Goal: Information Seeking & Learning: Learn about a topic

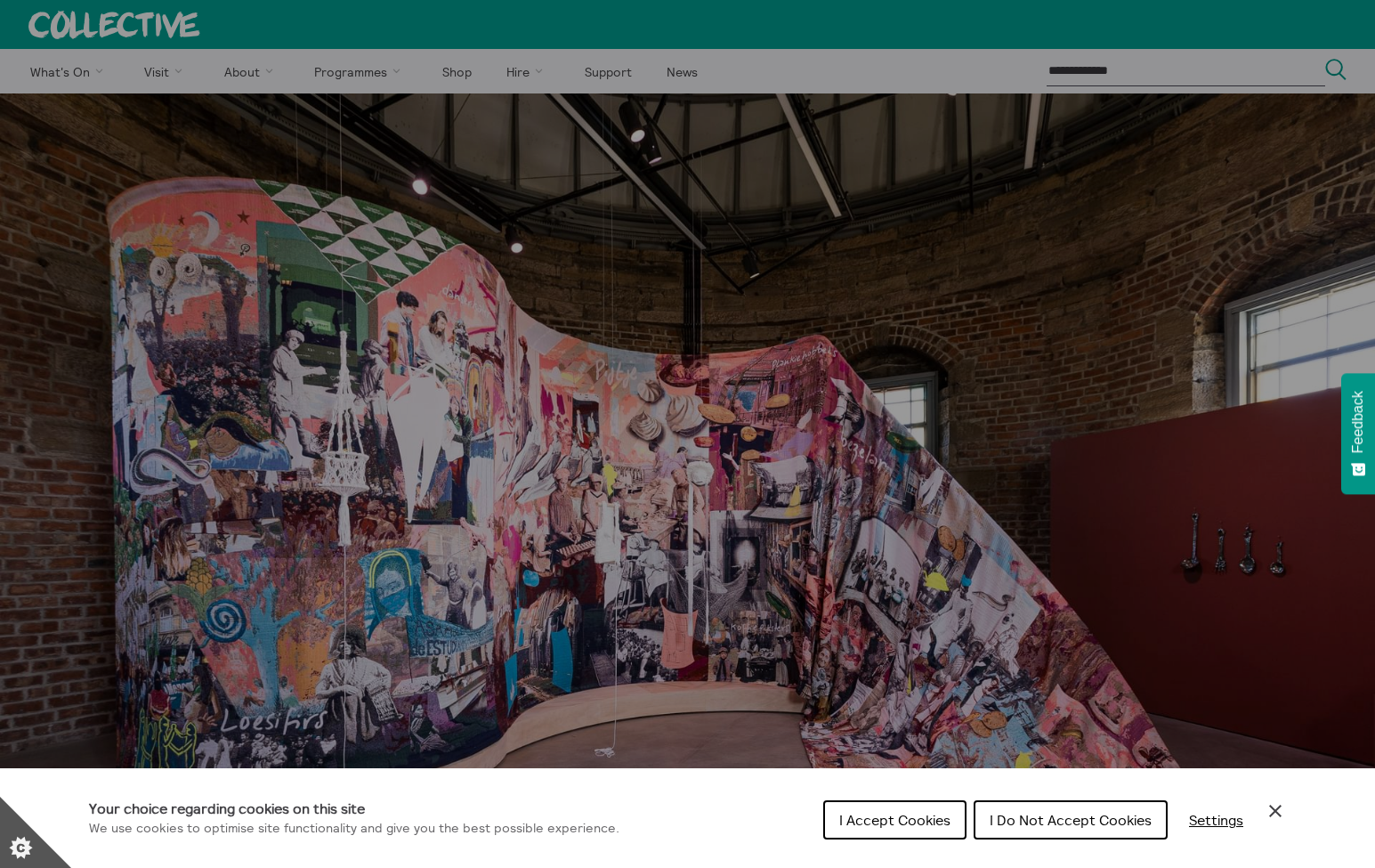
click at [931, 825] on span "I Accept Cookies" at bounding box center [895, 819] width 111 height 18
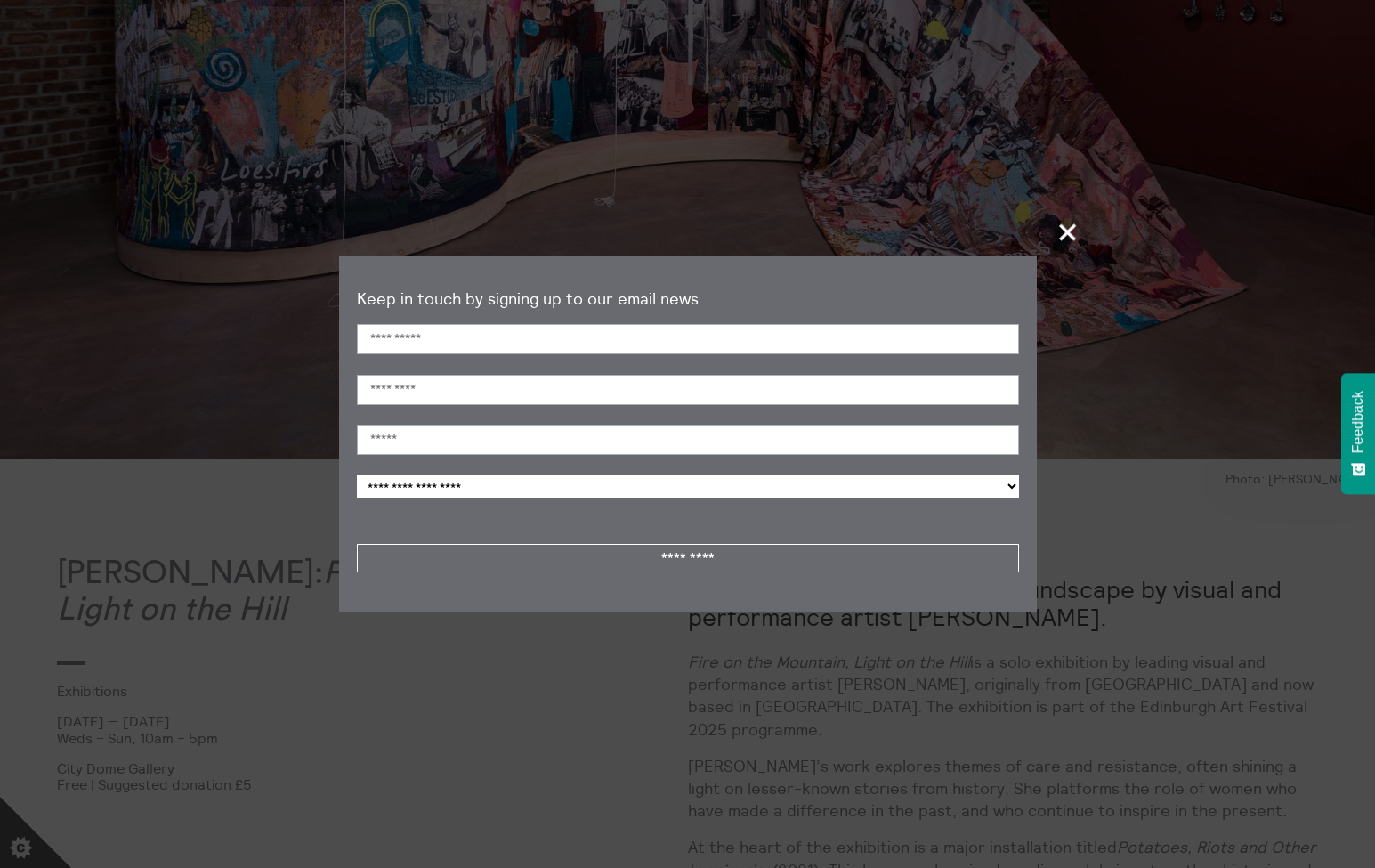
scroll to position [570, 0]
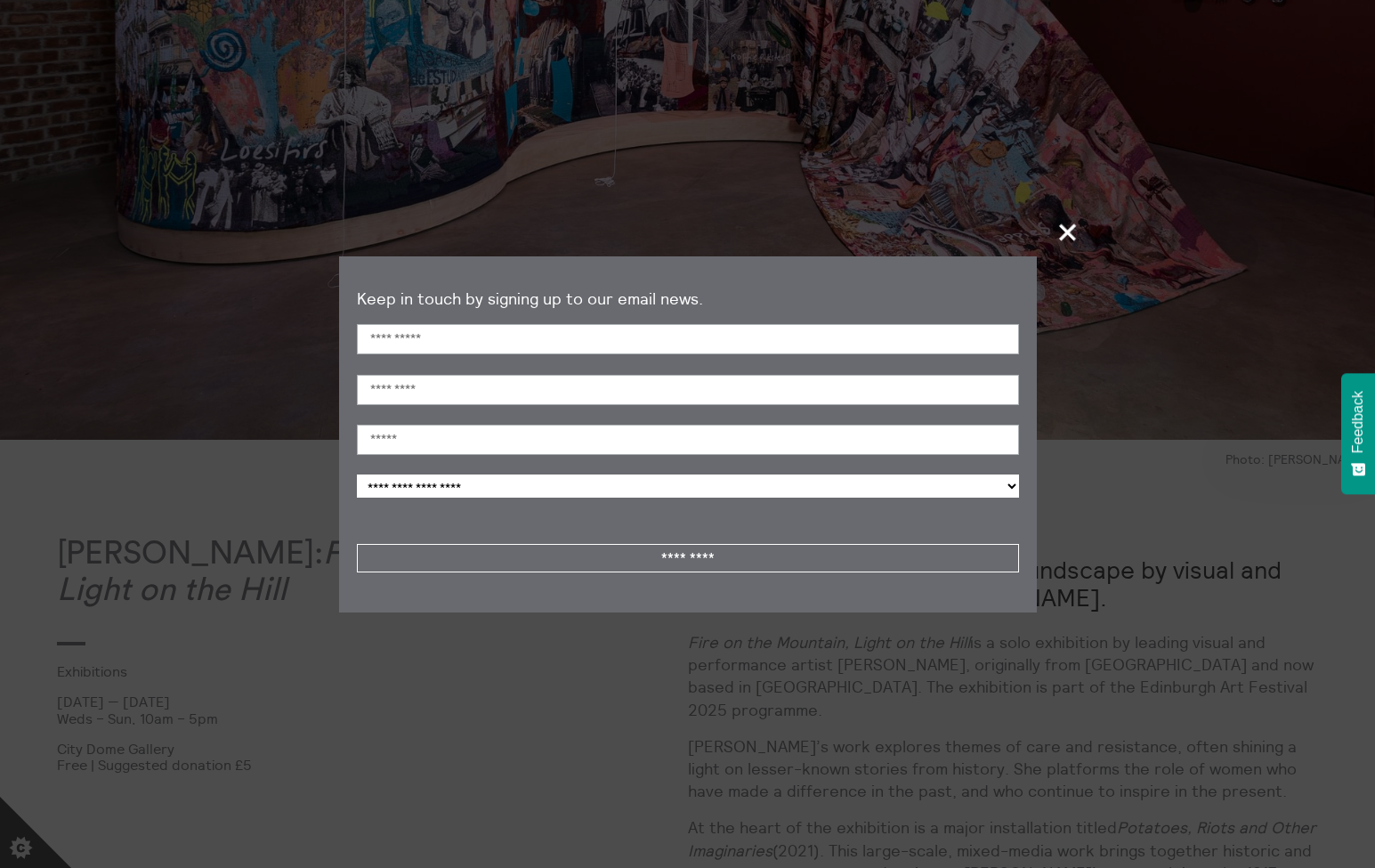
click at [1078, 235] on span "+" at bounding box center [1068, 231] width 53 height 53
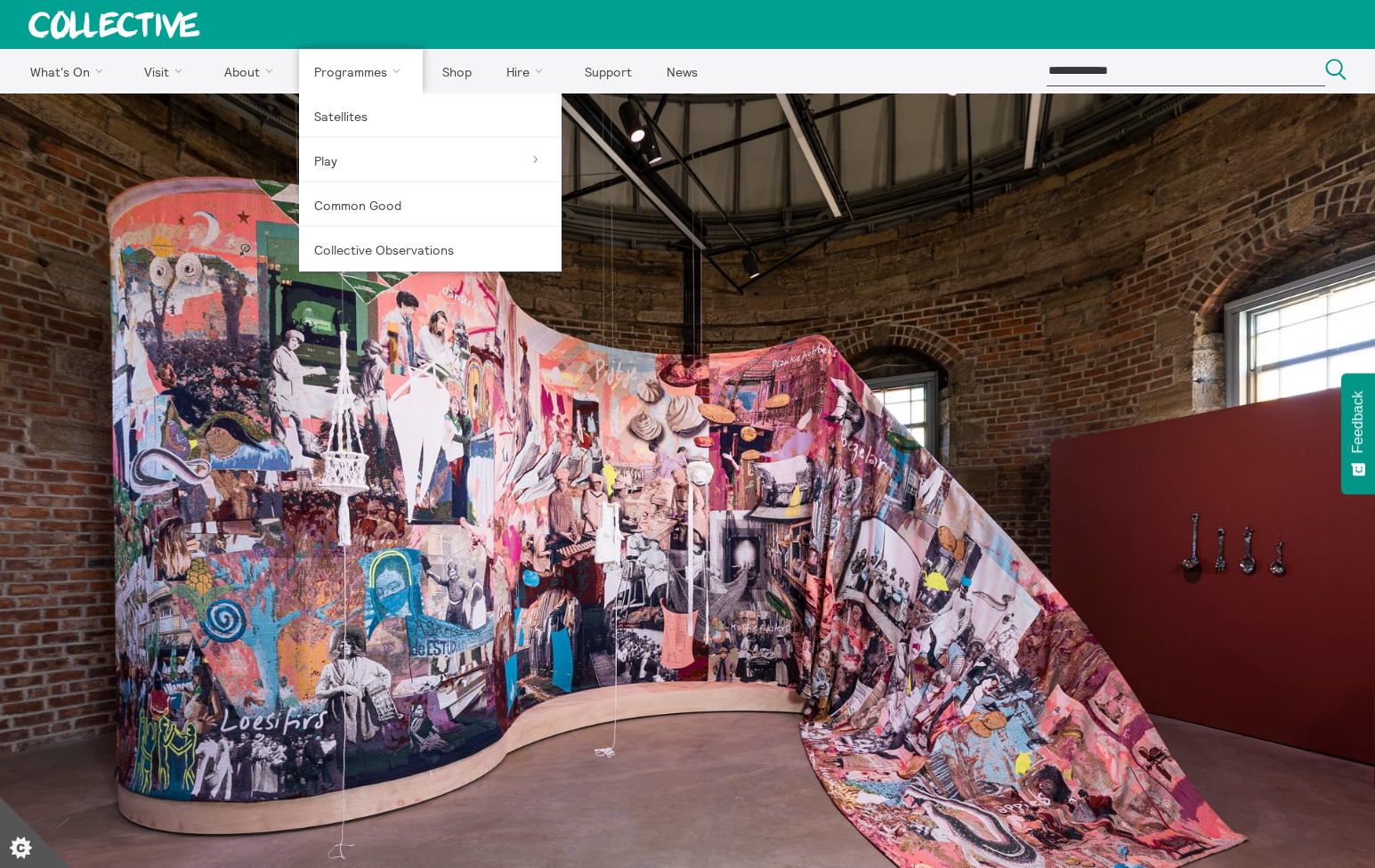
scroll to position [0, 0]
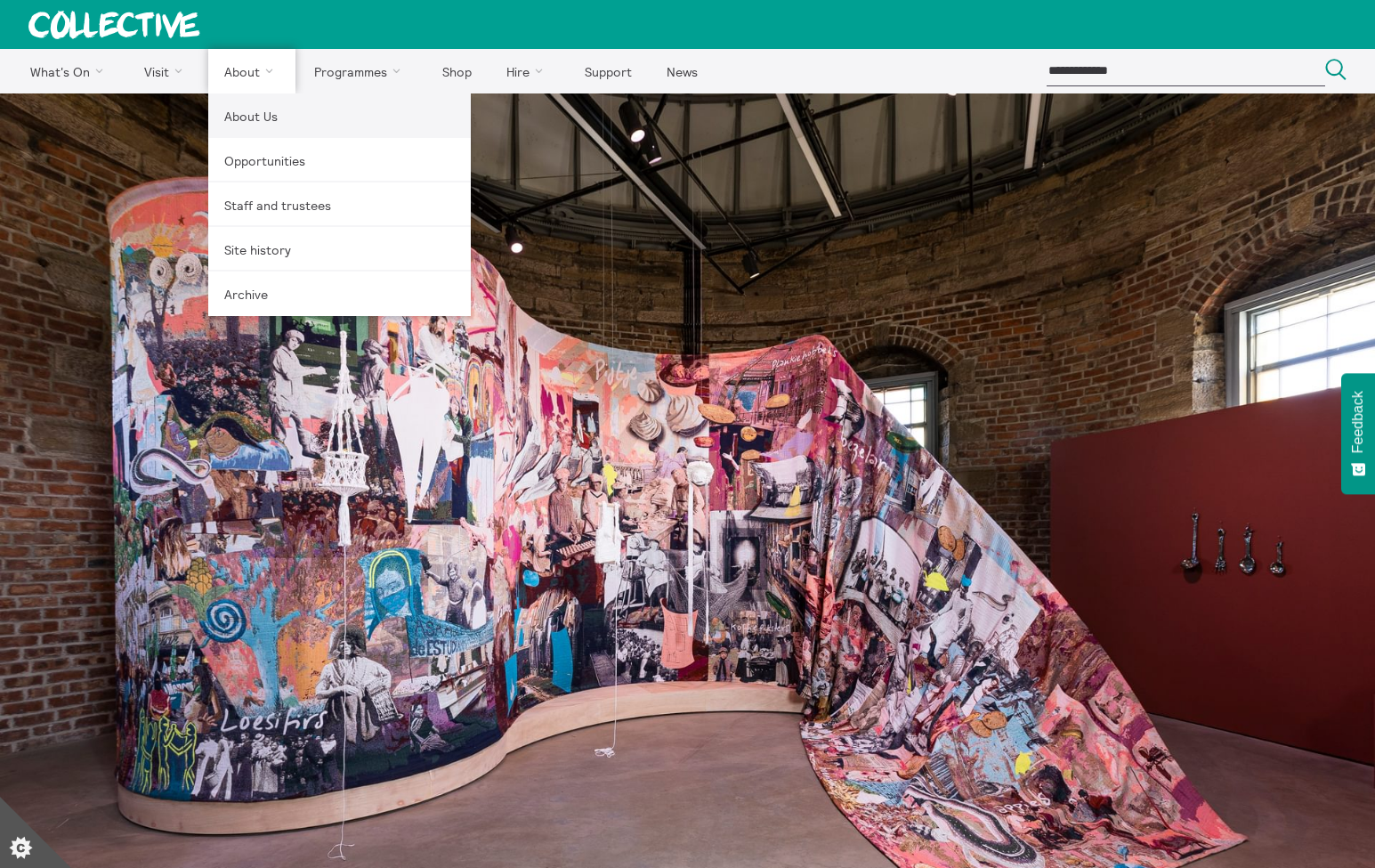
click at [264, 119] on link "About Us" at bounding box center [339, 116] width 263 height 45
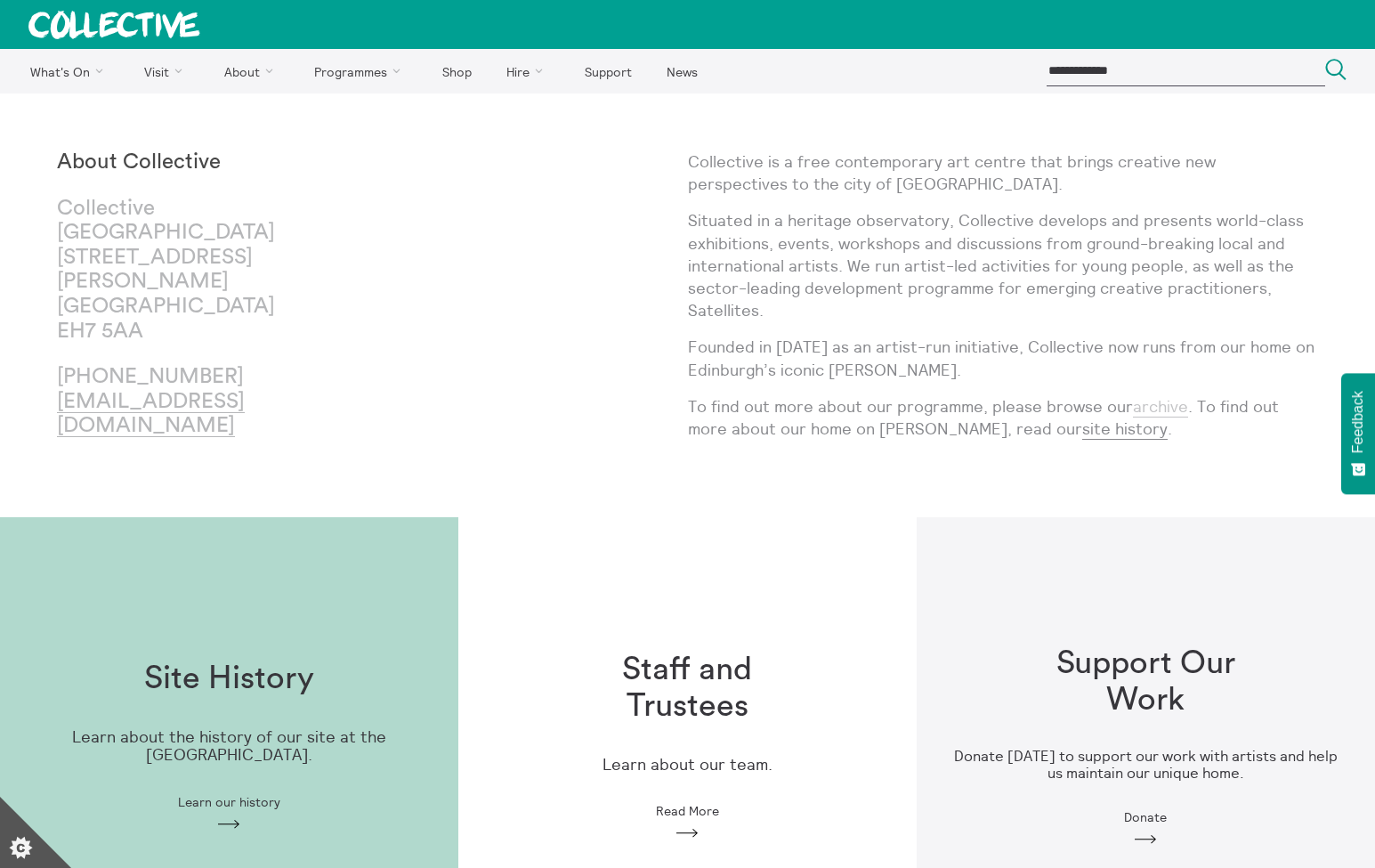
click at [1145, 407] on link "archive" at bounding box center [1160, 407] width 55 height 21
click at [1013, 437] on p "To find out more about our programme, please browse our archive . To find out m…" at bounding box center [1003, 417] width 631 height 45
click at [1082, 429] on link "site history" at bounding box center [1124, 429] width 85 height 21
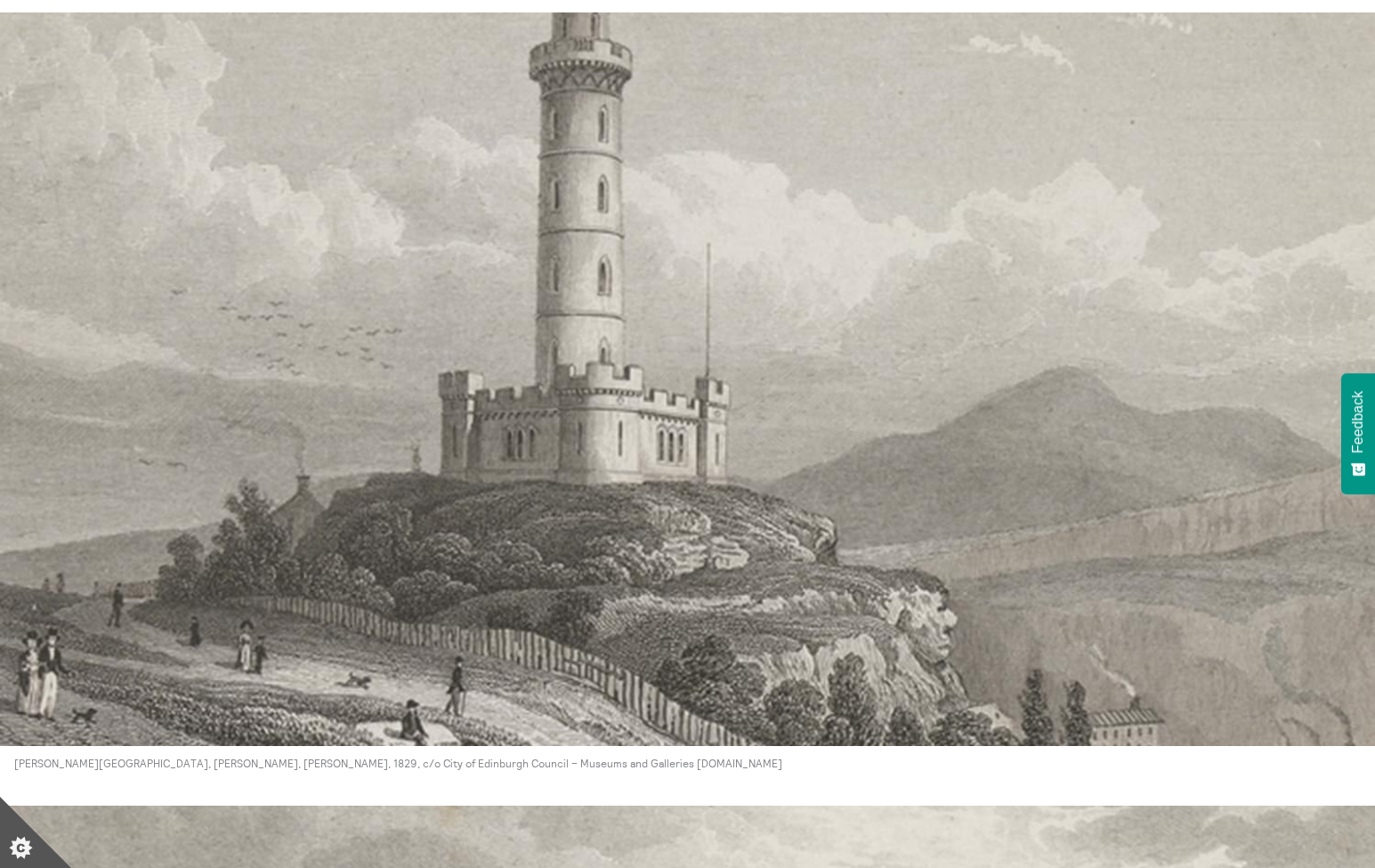
scroll to position [2185, 0]
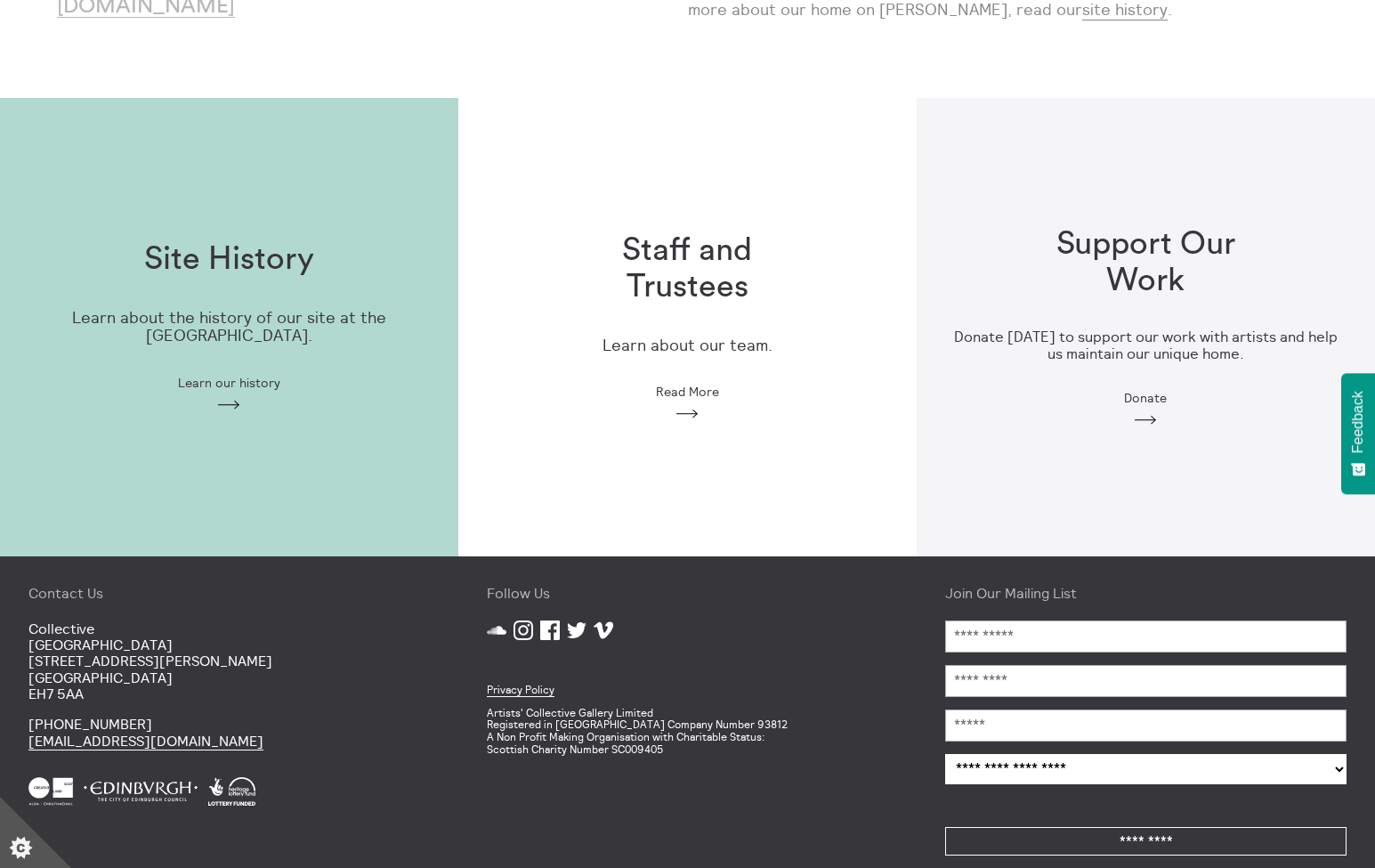
scroll to position [422, 0]
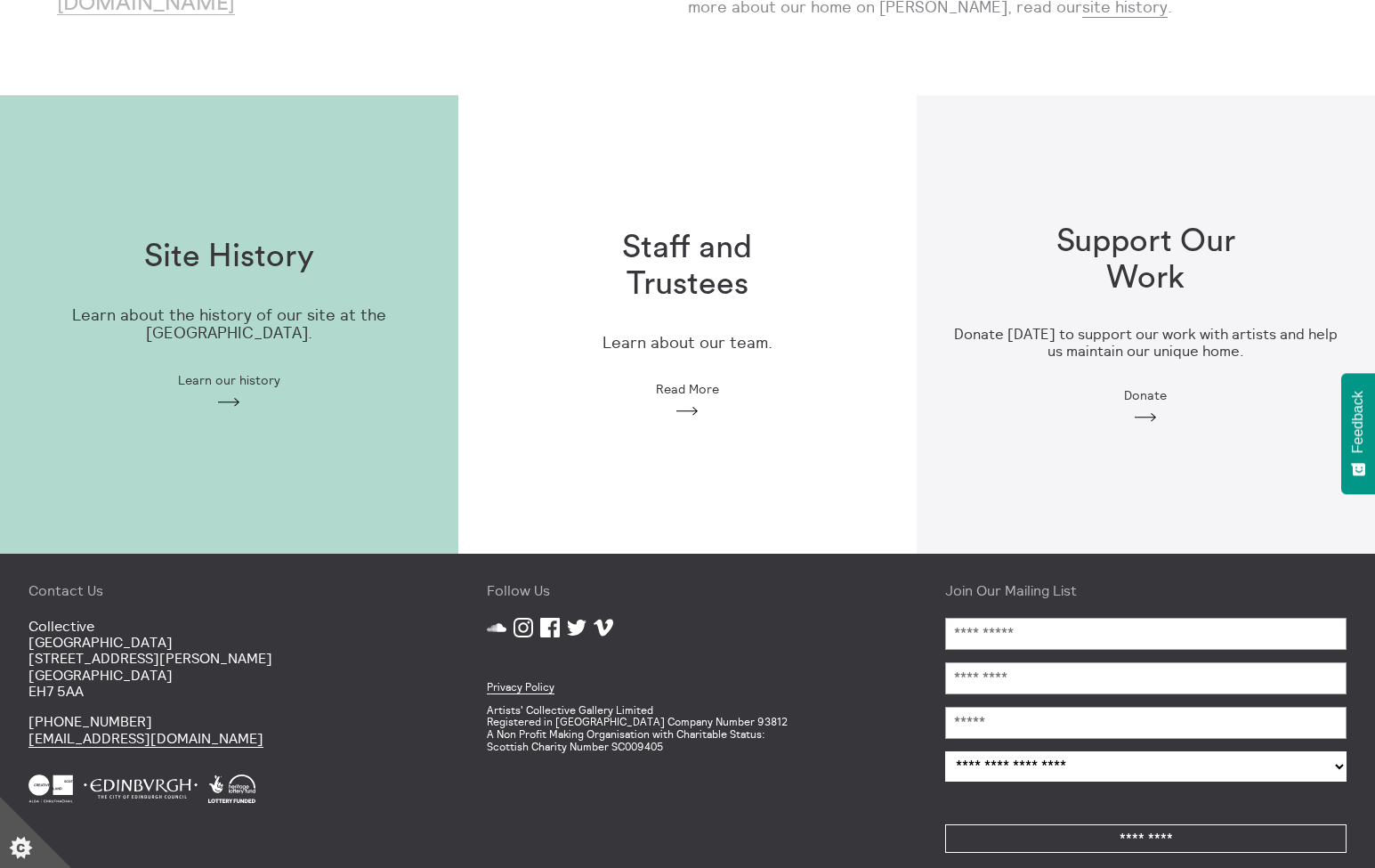
click at [660, 402] on div "Staff and Trustees Learn about our team. Read More Arrow" at bounding box center [688, 325] width 458 height 246
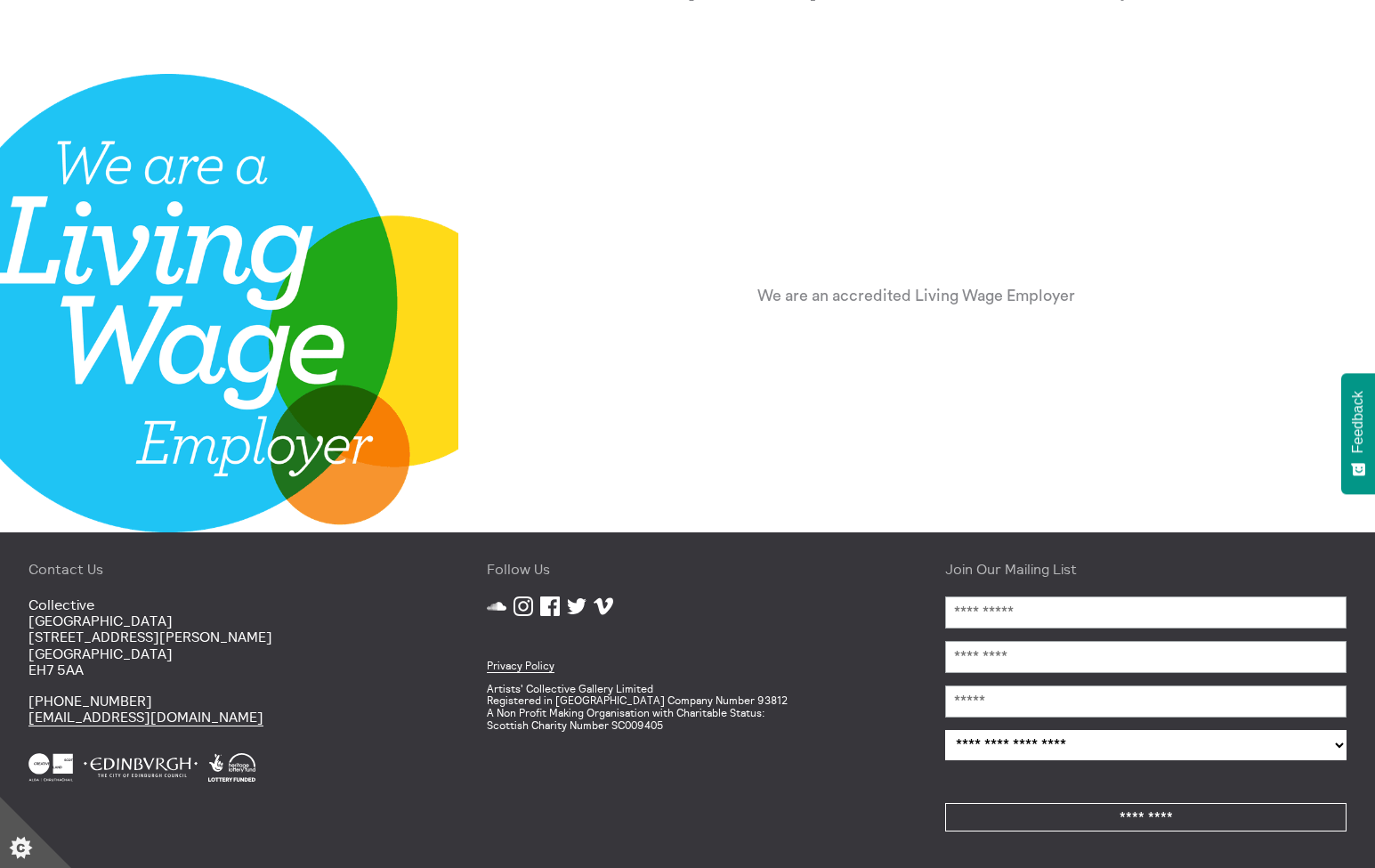
scroll to position [2163, 0]
